Goal: Task Accomplishment & Management: Use online tool/utility

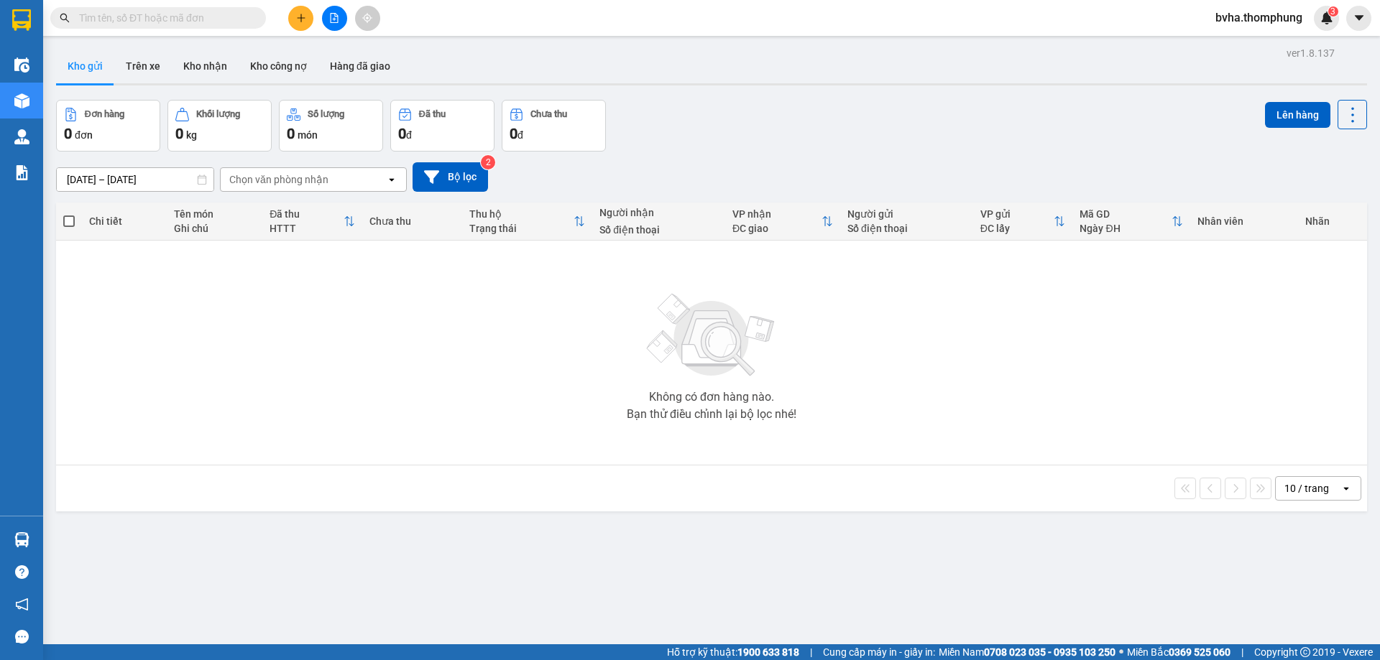
click at [337, 19] on icon "file-add" at bounding box center [334, 18] width 10 height 10
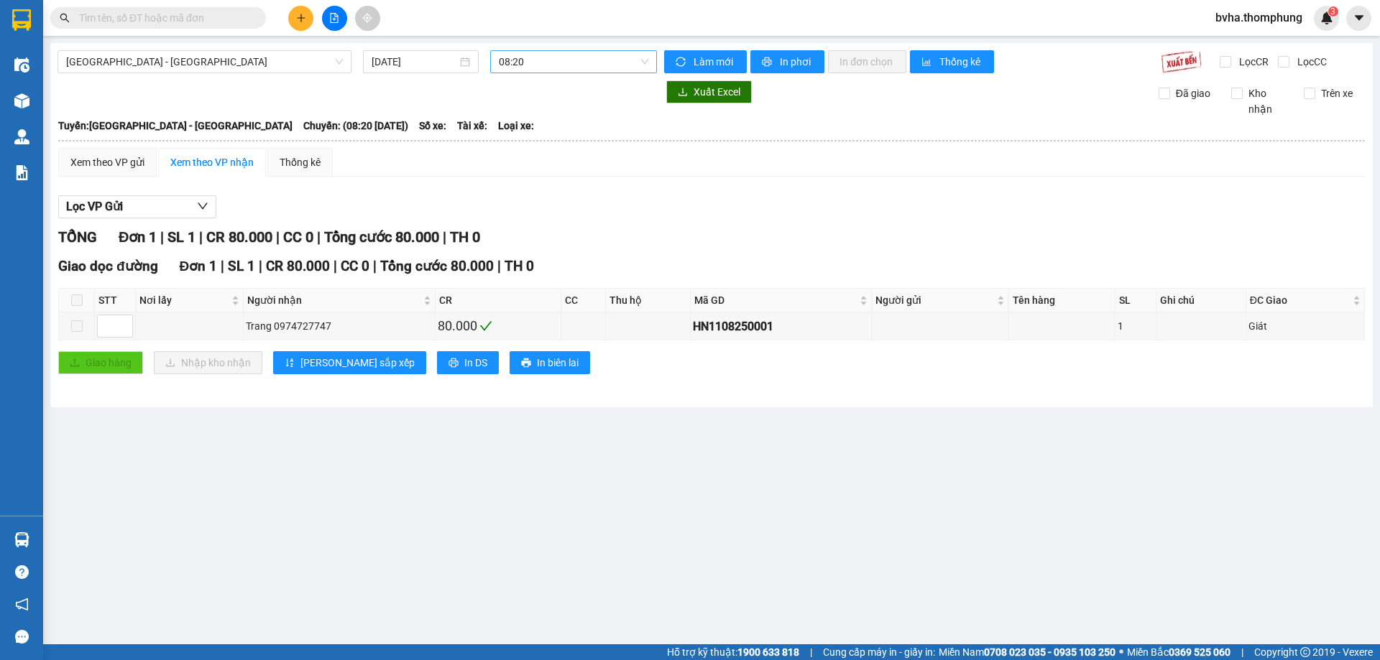
click at [562, 65] on span "08:20" at bounding box center [573, 62] width 149 height 22
click at [521, 185] on div "13:30" at bounding box center [555, 183] width 112 height 16
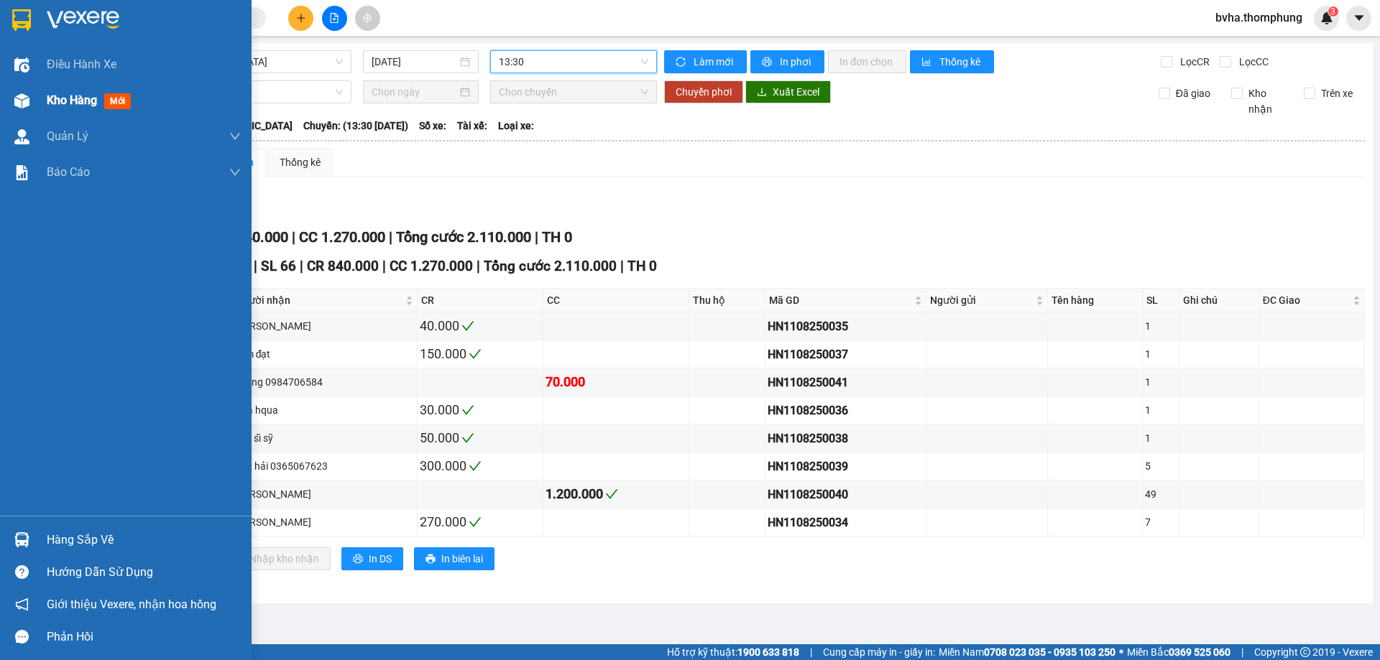
click at [35, 98] on div "Kho hàng mới" at bounding box center [126, 101] width 252 height 36
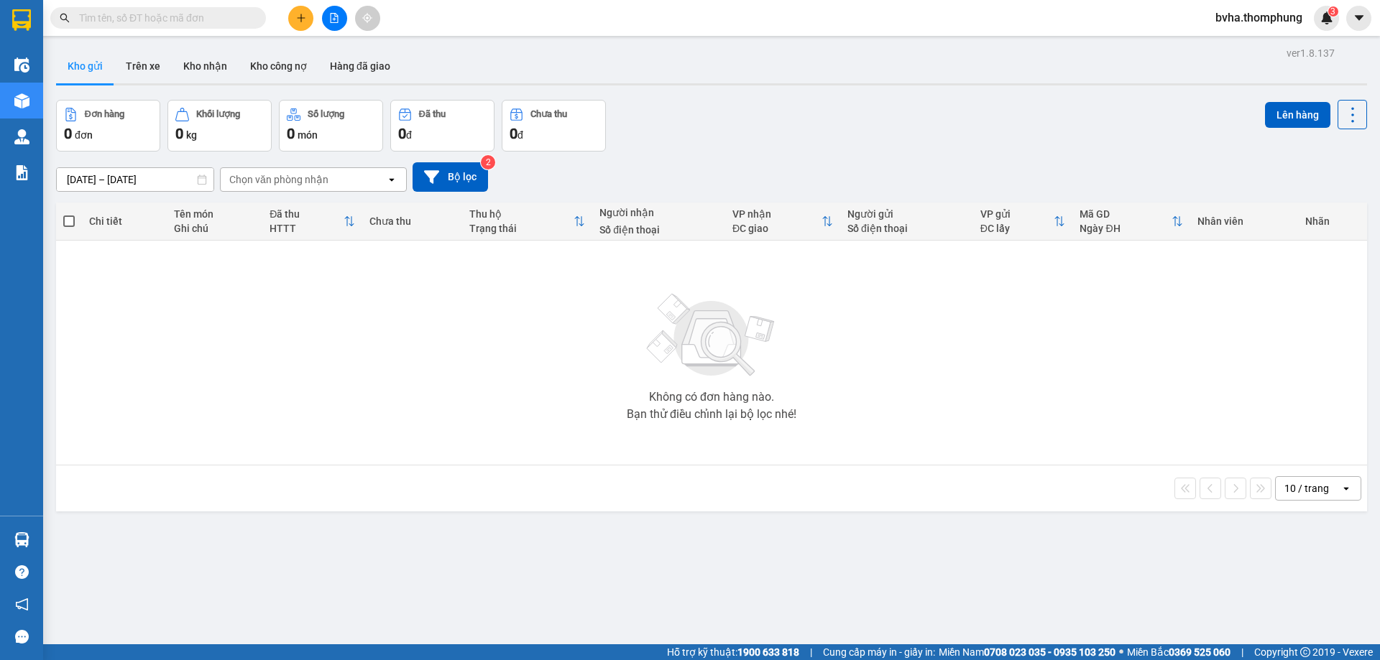
click at [336, 24] on button at bounding box center [334, 18] width 25 height 25
